Goal: Task Accomplishment & Management: Manage account settings

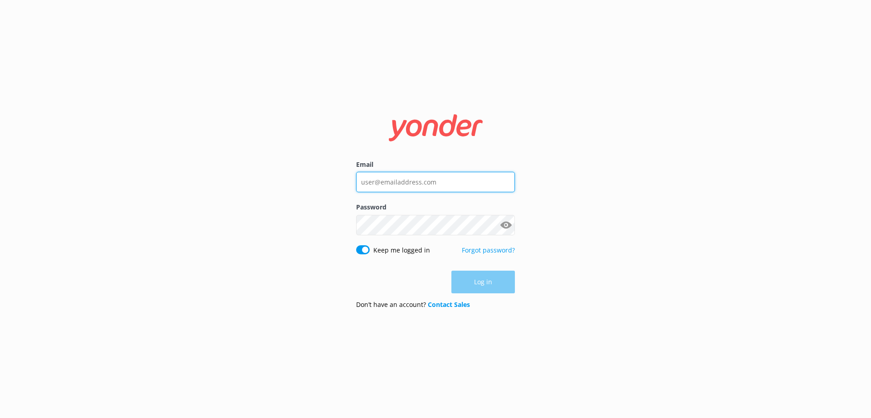
type input "[PERSON_NAME][EMAIL_ADDRESS][DOMAIN_NAME]"
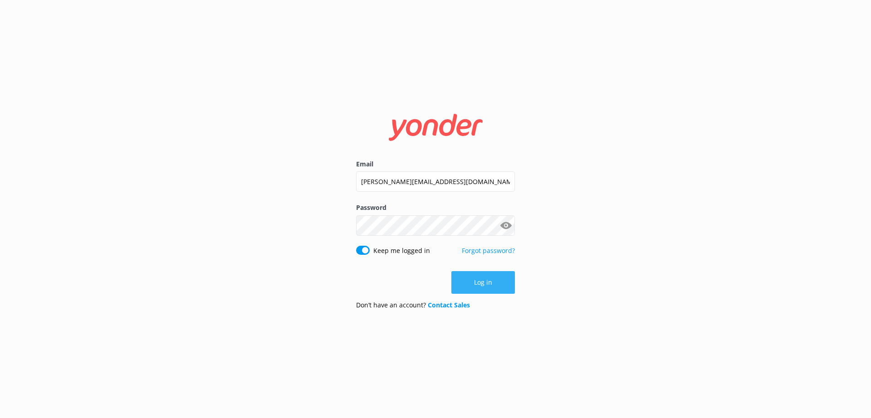
click at [492, 285] on button "Log in" at bounding box center [483, 282] width 64 height 23
